Goal: Transaction & Acquisition: Book appointment/travel/reservation

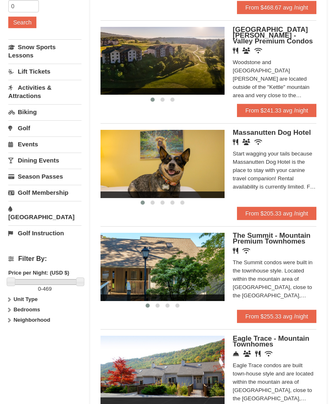
scroll to position [172, 0]
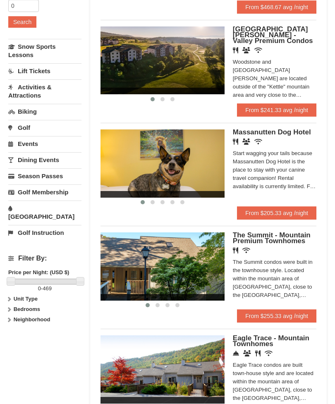
click at [21, 306] on strong "Bedrooms" at bounding box center [27, 309] width 26 height 6
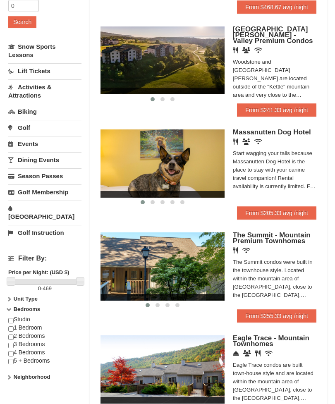
click at [5, 352] on div "× Categories Map List Filter My Itinerary Questions? 1-540-289-9441 Lodging Arr…" at bounding box center [167, 210] width 335 height 677
click at [13, 359] on input "checkbox" at bounding box center [10, 361] width 5 height 5
checkbox input "true"
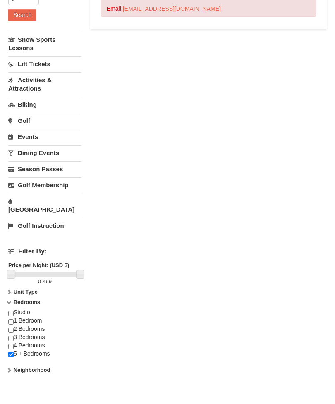
scroll to position [188, 0]
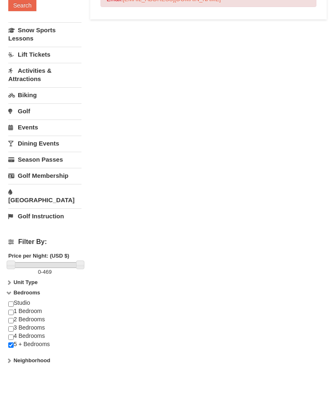
click at [18, 324] on div "Studio 1 Bedroom 2 Bedrooms 3 Bedrooms 4 Bedrooms 5 + Bedrooms" at bounding box center [44, 327] width 73 height 57
click at [13, 335] on input "checkbox" at bounding box center [10, 337] width 5 height 5
checkbox input "true"
click at [13, 342] on input "checkbox" at bounding box center [10, 344] width 5 height 5
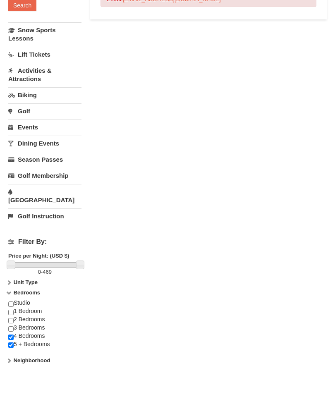
checkbox input "false"
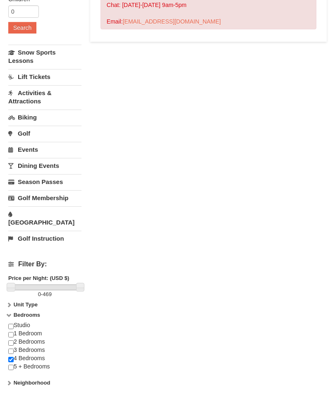
scroll to position [167, 0]
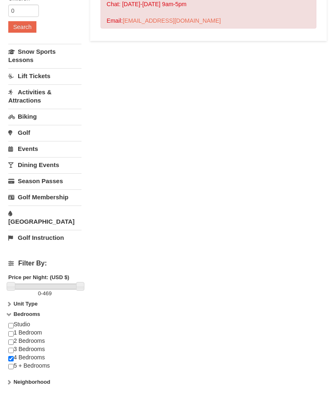
click at [18, 337] on div "Studio 1 Bedroom 2 Bedrooms 3 Bedrooms 4 Bedrooms 5 + Bedrooms" at bounding box center [44, 349] width 73 height 57
click at [13, 340] on input "checkbox" at bounding box center [10, 342] width 5 height 5
checkbox input "true"
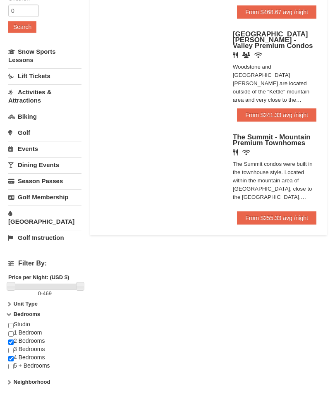
scroll to position [167, 0]
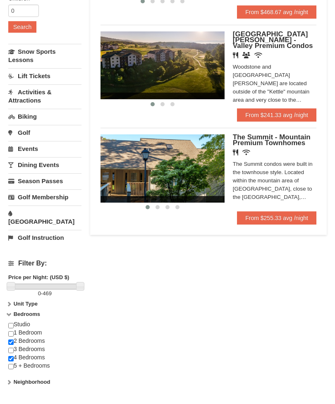
click at [13, 347] on input "checkbox" at bounding box center [10, 349] width 5 height 5
checkbox input "true"
click at [294, 172] on div "The Summit condos were built in the townhouse style. Located within the mountai…" at bounding box center [274, 180] width 83 height 41
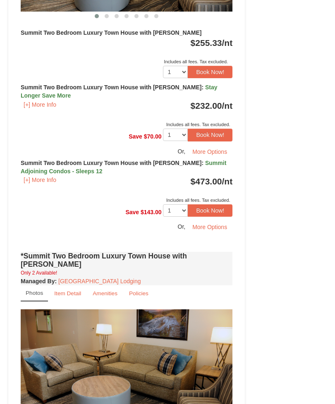
scroll to position [468, 0]
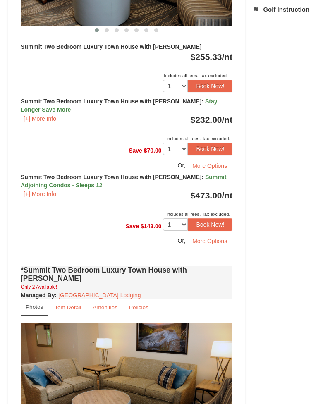
click at [37, 189] on button "[+] More Info" at bounding box center [40, 193] width 38 height 9
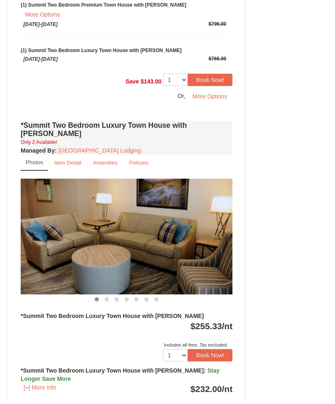
scroll to position [793, 0]
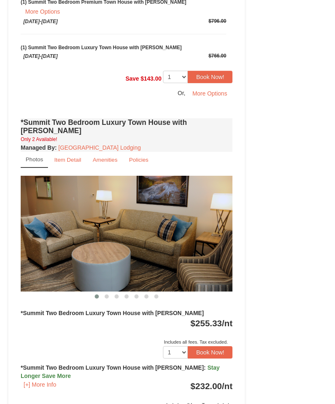
click at [175, 195] on img at bounding box center [126, 234] width 211 height 116
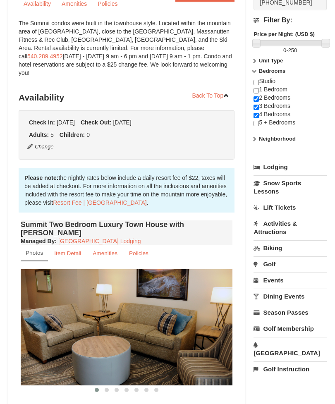
scroll to position [109, 0]
click at [254, 92] on input "checkbox" at bounding box center [255, 90] width 5 height 5
checkbox input "true"
click at [256, 85] on input "checkbox" at bounding box center [255, 82] width 5 height 5
click at [259, 81] on input "checkbox" at bounding box center [255, 82] width 5 height 5
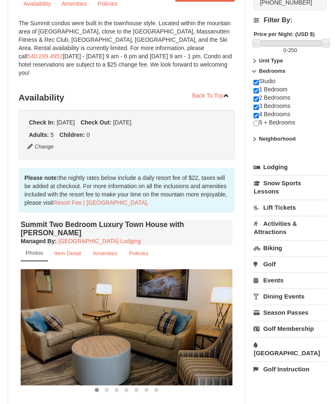
checkbox input "false"
click at [256, 89] on input "checkbox" at bounding box center [255, 90] width 5 height 5
checkbox input "false"
click at [257, 97] on input "checkbox" at bounding box center [255, 99] width 5 height 5
checkbox input "false"
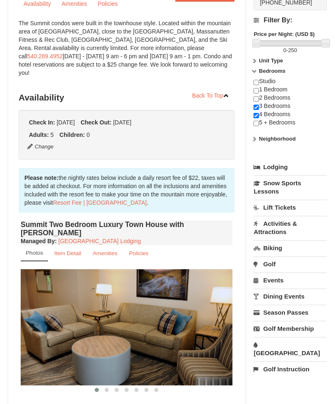
scroll to position [109, 0]
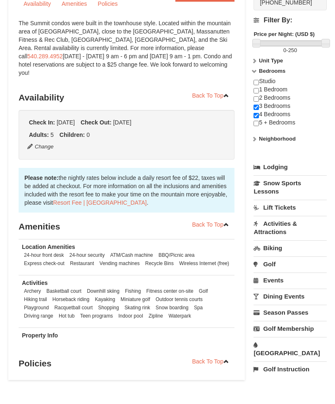
click at [255, 116] on input "checkbox" at bounding box center [255, 115] width 5 height 5
checkbox input "false"
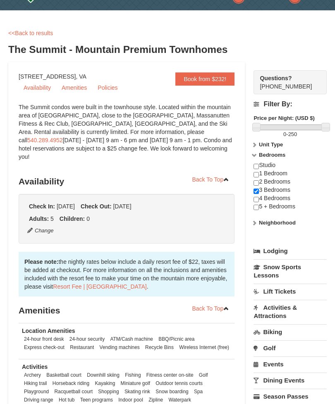
scroll to position [0, 0]
